Goal: Find specific page/section: Find specific page/section

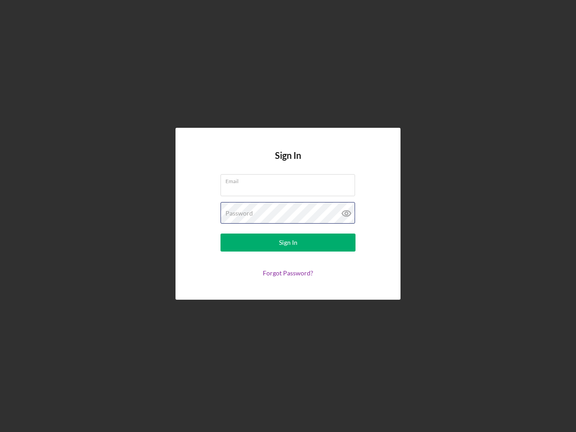
click at [288, 216] on div "Password" at bounding box center [287, 213] width 135 height 22
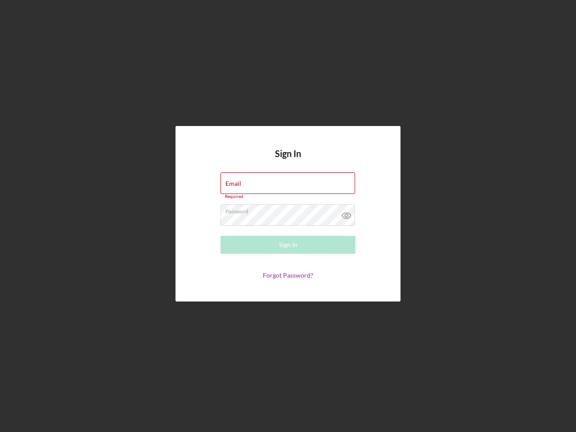
click at [346, 213] on icon at bounding box center [346, 215] width 22 height 22
